Goal: Subscribe to service/newsletter

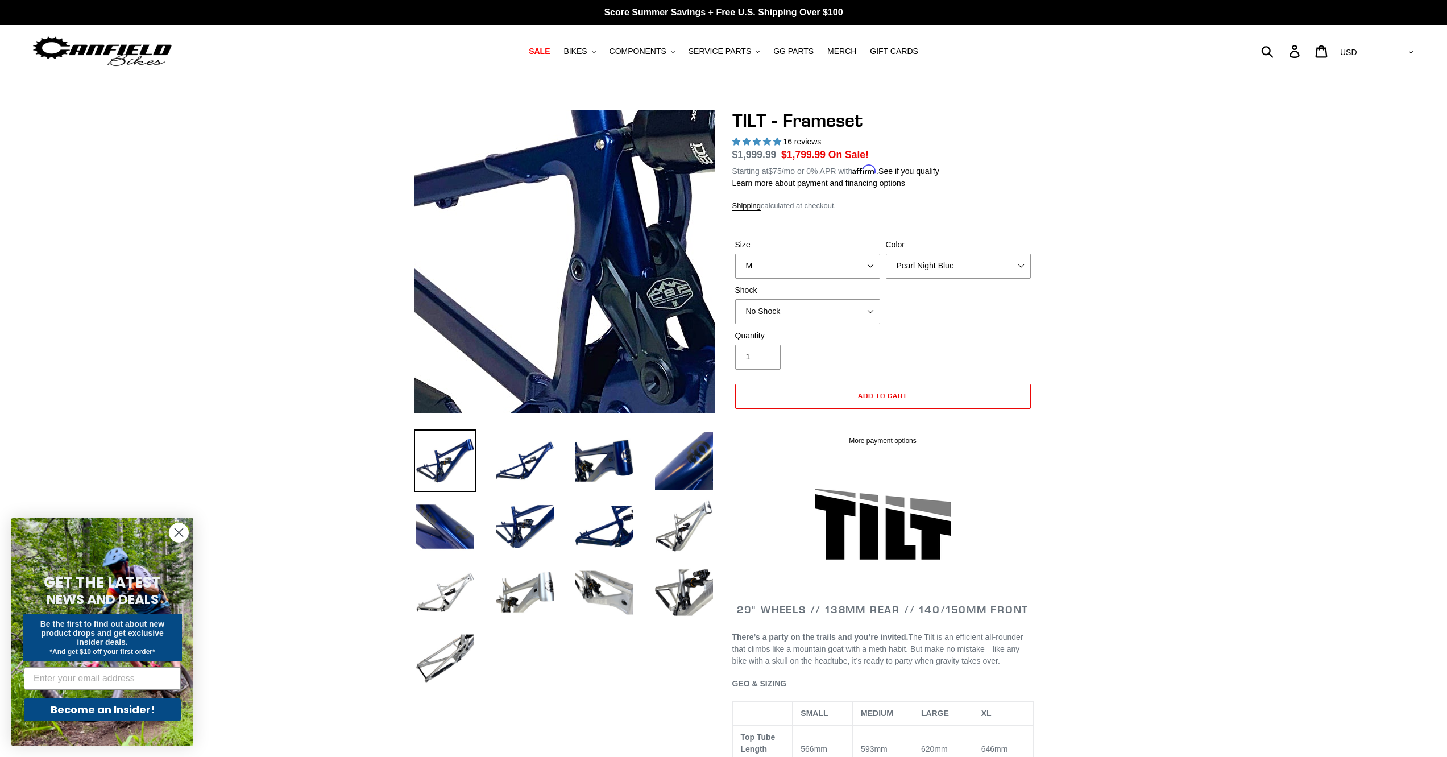
select select "highest-rating"
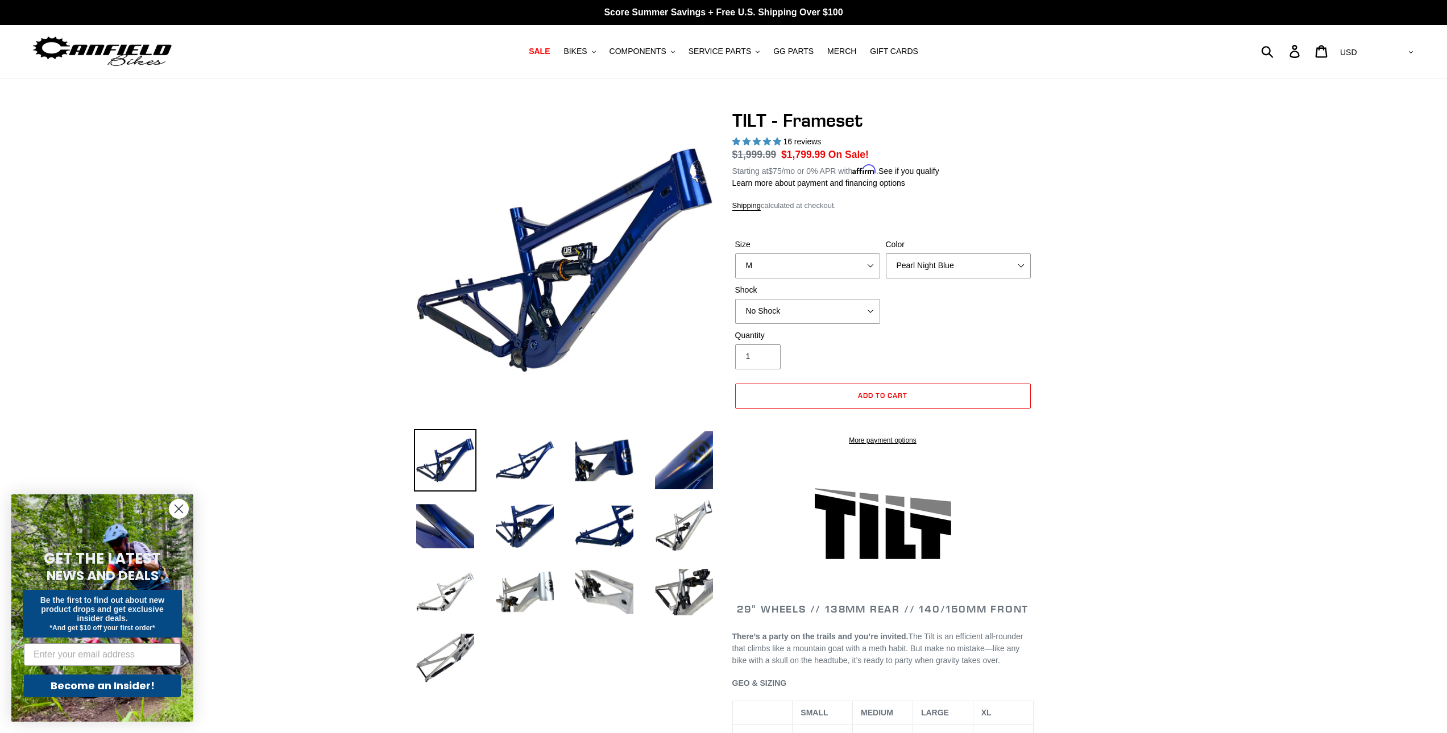
scroll to position [3631, 0]
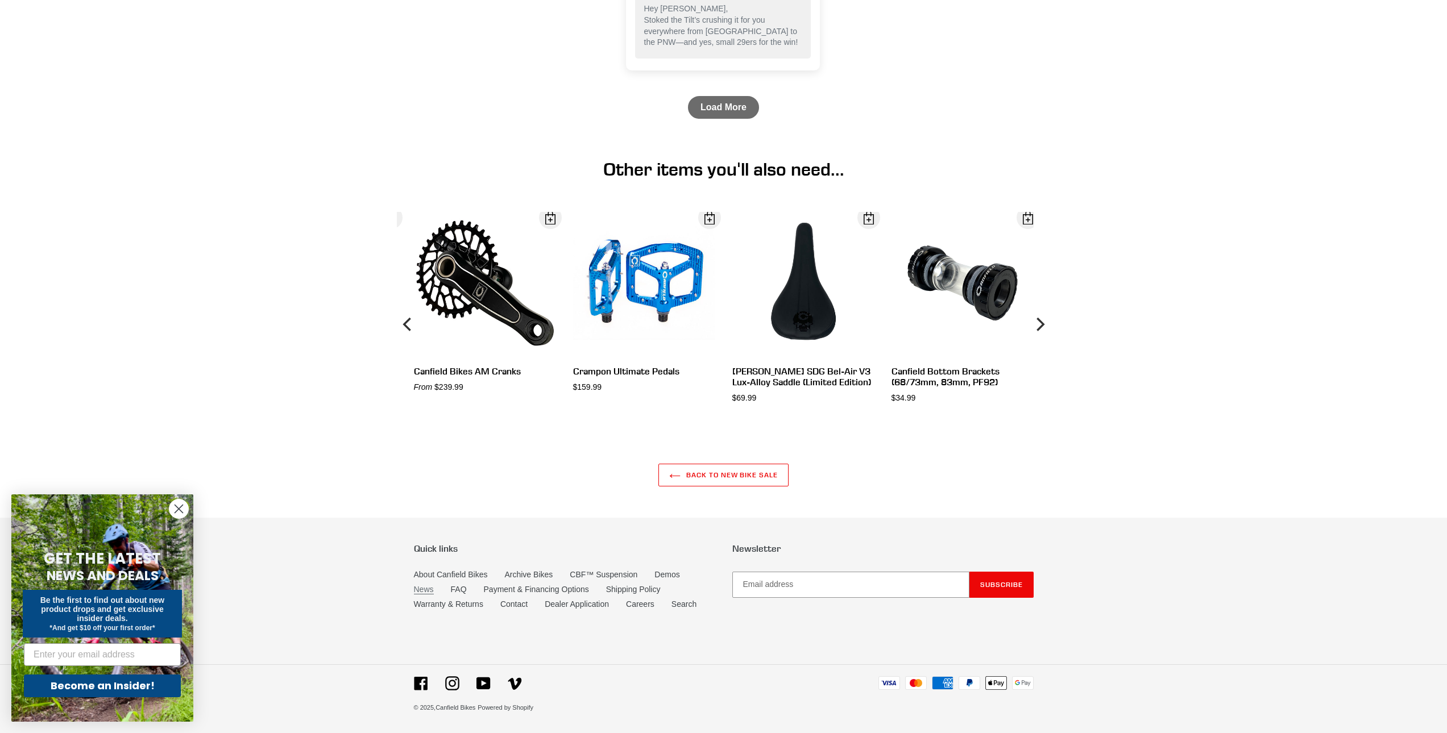
click at [421, 587] on link "News" at bounding box center [424, 590] width 20 height 10
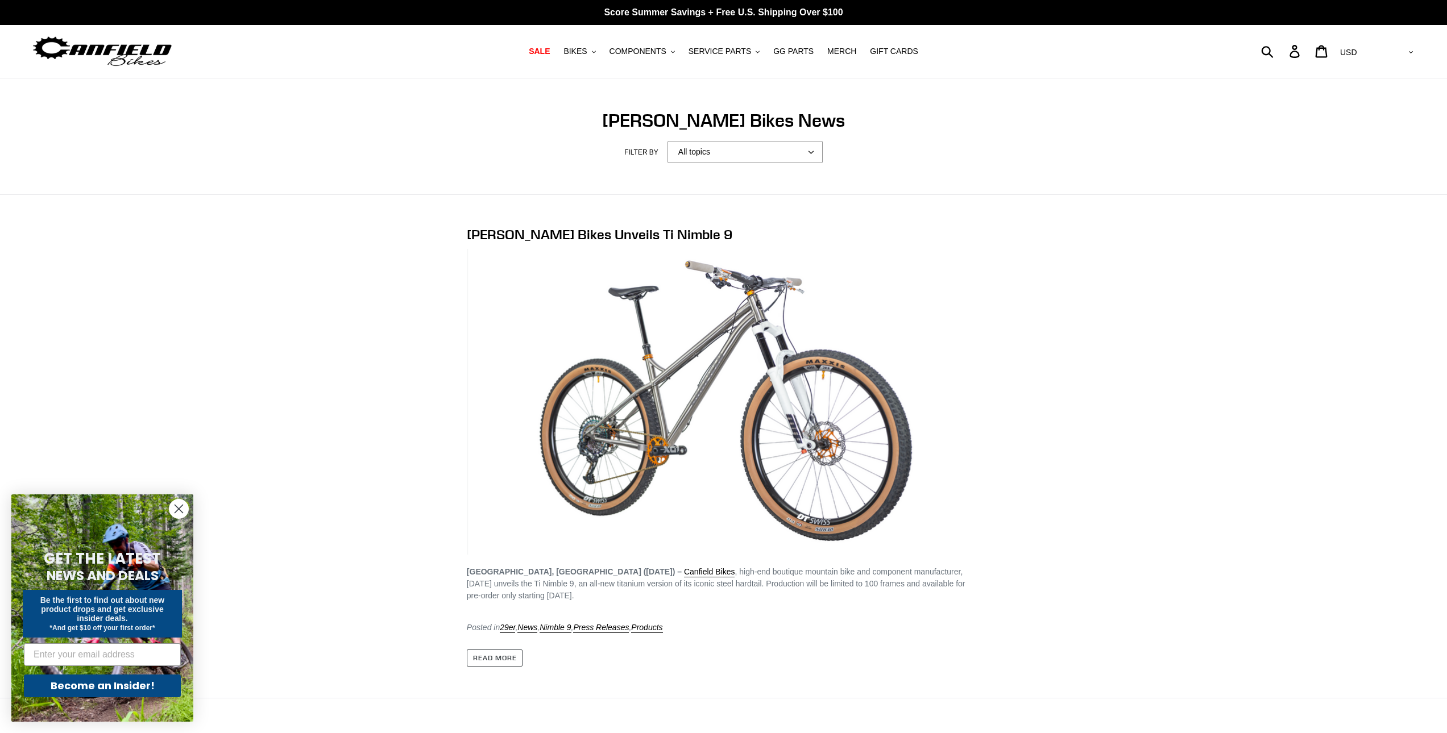
scroll to position [5315, 0]
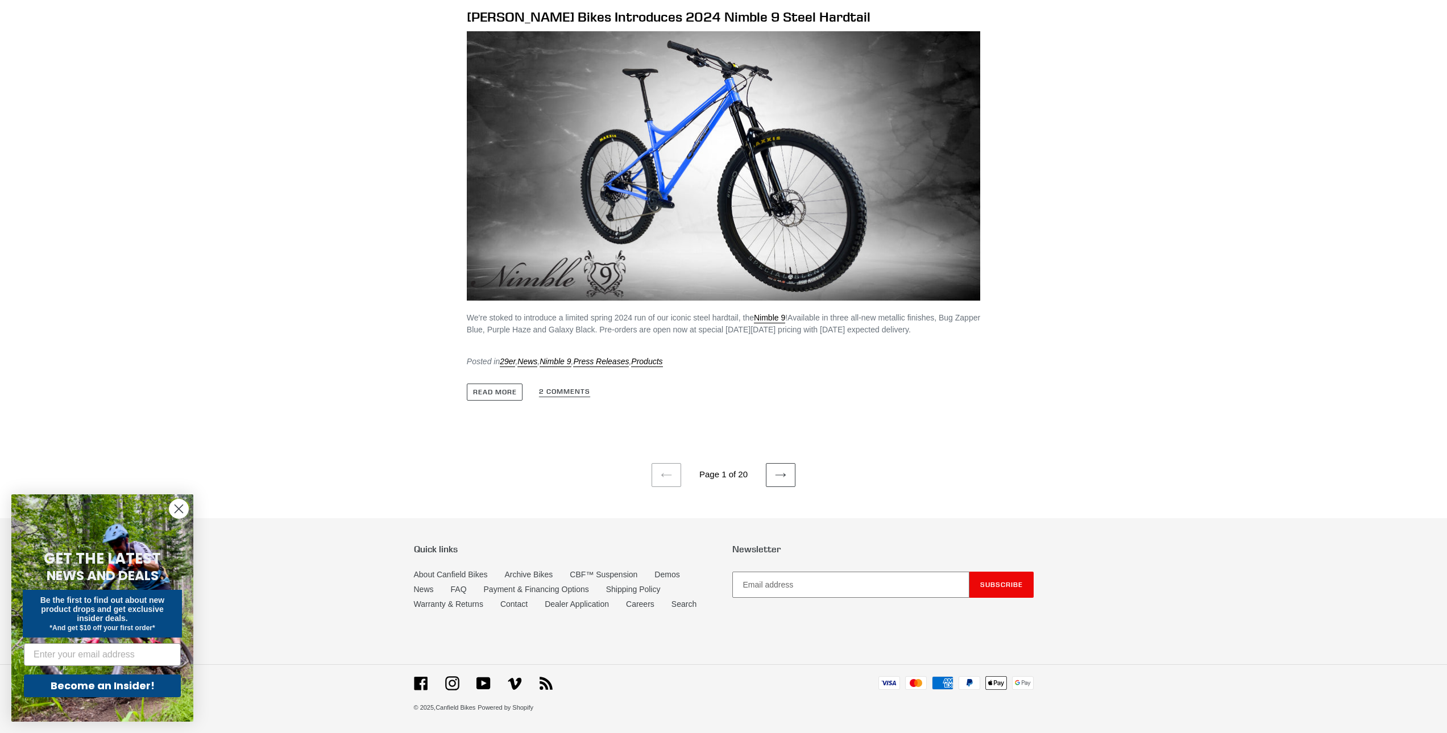
click at [788, 577] on input "Email address" at bounding box center [850, 585] width 237 height 26
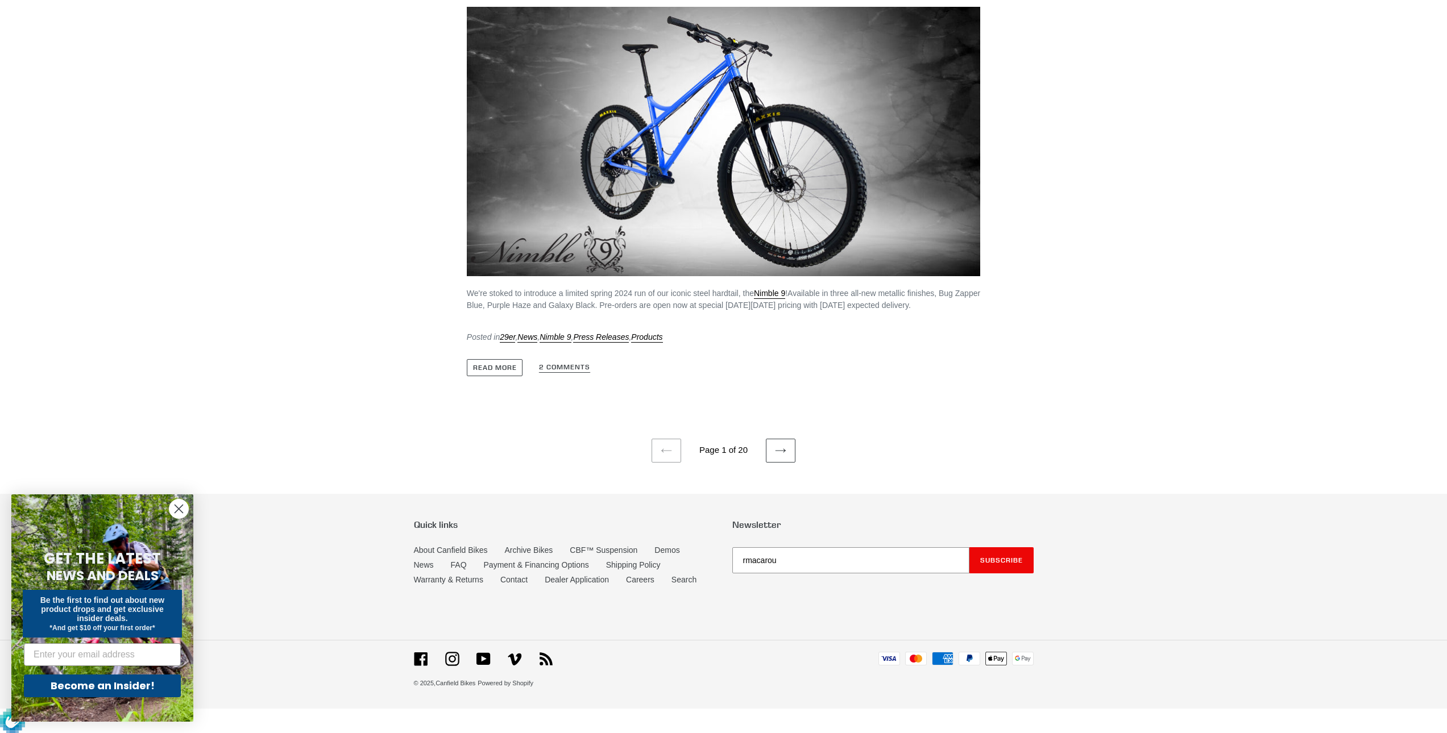
click at [1313, 463] on ul "Previous page Page 1 of 20 Next page" at bounding box center [723, 435] width 1447 height 55
click at [848, 574] on input "rmacarou" at bounding box center [850, 561] width 237 height 26
type input "rmacaroun@hotmail.com"
click at [969, 548] on button "Subscribe" at bounding box center [1001, 561] width 64 height 26
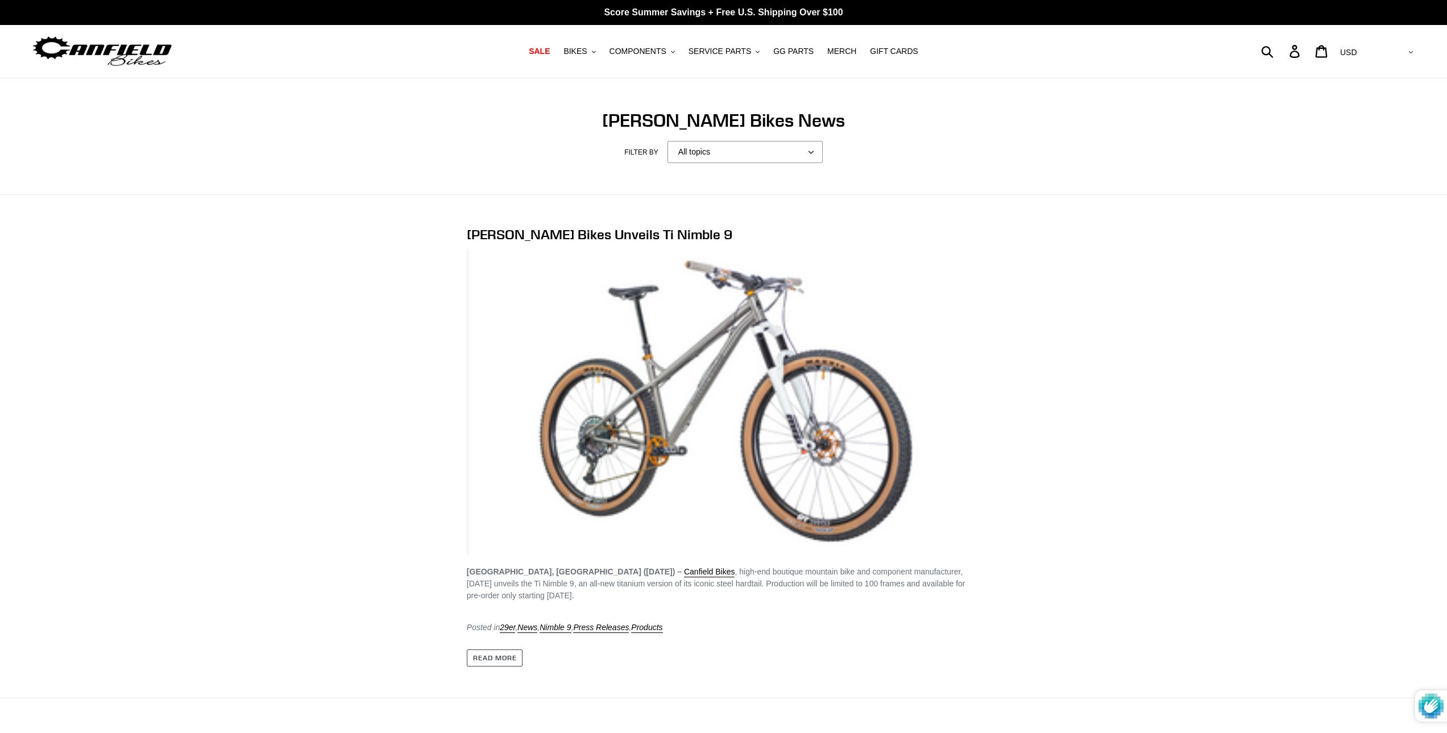
scroll to position [5340, 0]
